Goal: Navigation & Orientation: Find specific page/section

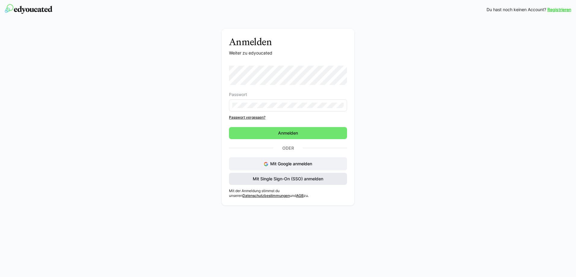
click at [285, 181] on span "Mit Single Sign-On (SSO) anmelden" at bounding box center [288, 179] width 72 height 6
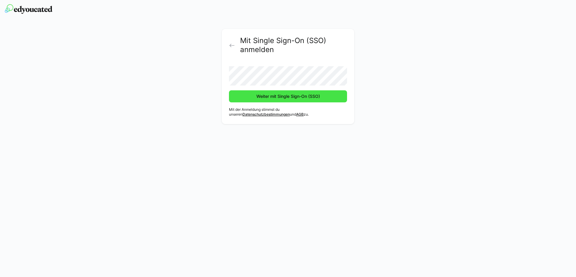
click at [246, 95] on span "Weiter mit Single Sign-On (SSO)" at bounding box center [288, 96] width 118 height 12
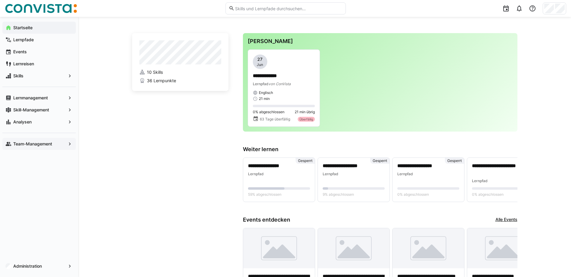
click at [0, 0] on app-navigation-label "Team-Management" at bounding box center [0, 0] width 0 height 0
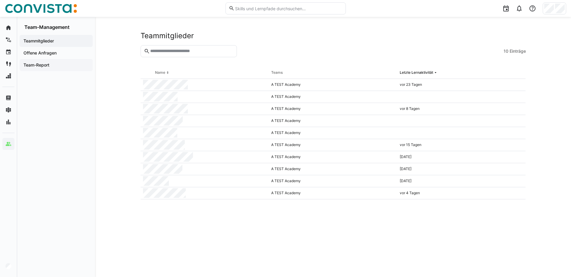
click at [54, 63] on span "Team-Report" at bounding box center [56, 65] width 67 height 6
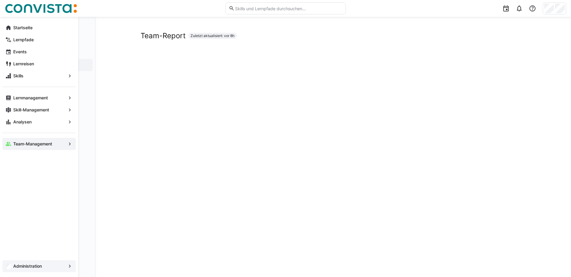
click at [0, 0] on app-navigation-label "Administration" at bounding box center [0, 0] width 0 height 0
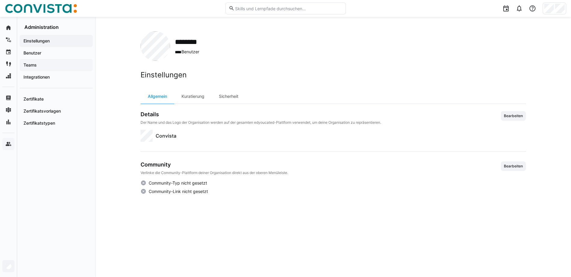
click at [45, 64] on span "Teams" at bounding box center [56, 65] width 67 height 6
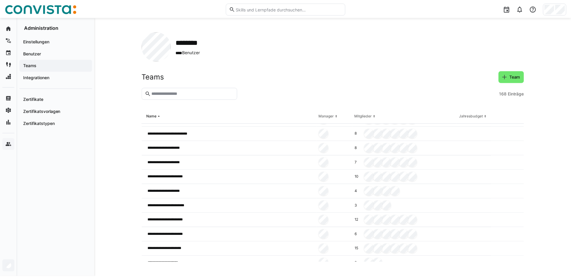
scroll to position [422, 0]
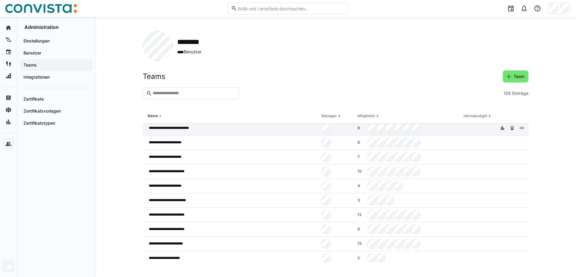
click at [177, 130] on span "**********" at bounding box center [174, 128] width 50 height 5
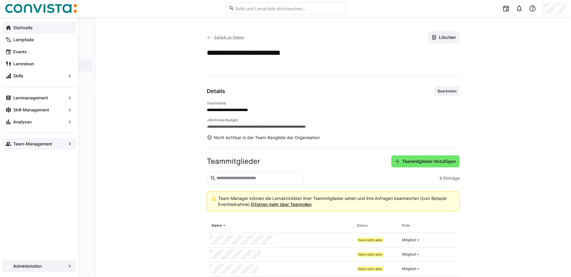
click at [9, 28] on eds-icon at bounding box center [8, 28] width 6 height 6
